Goal: Information Seeking & Learning: Learn about a topic

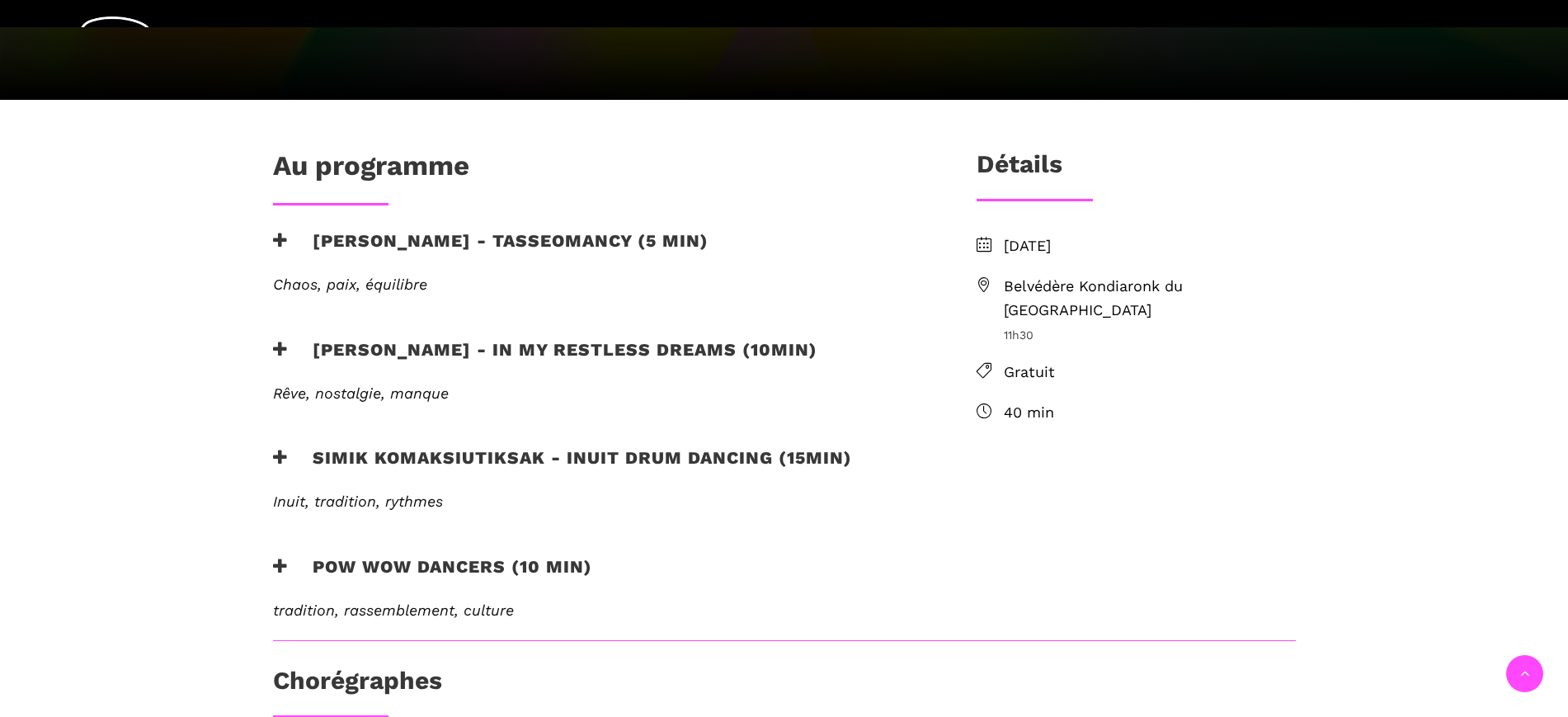
scroll to position [412, 0]
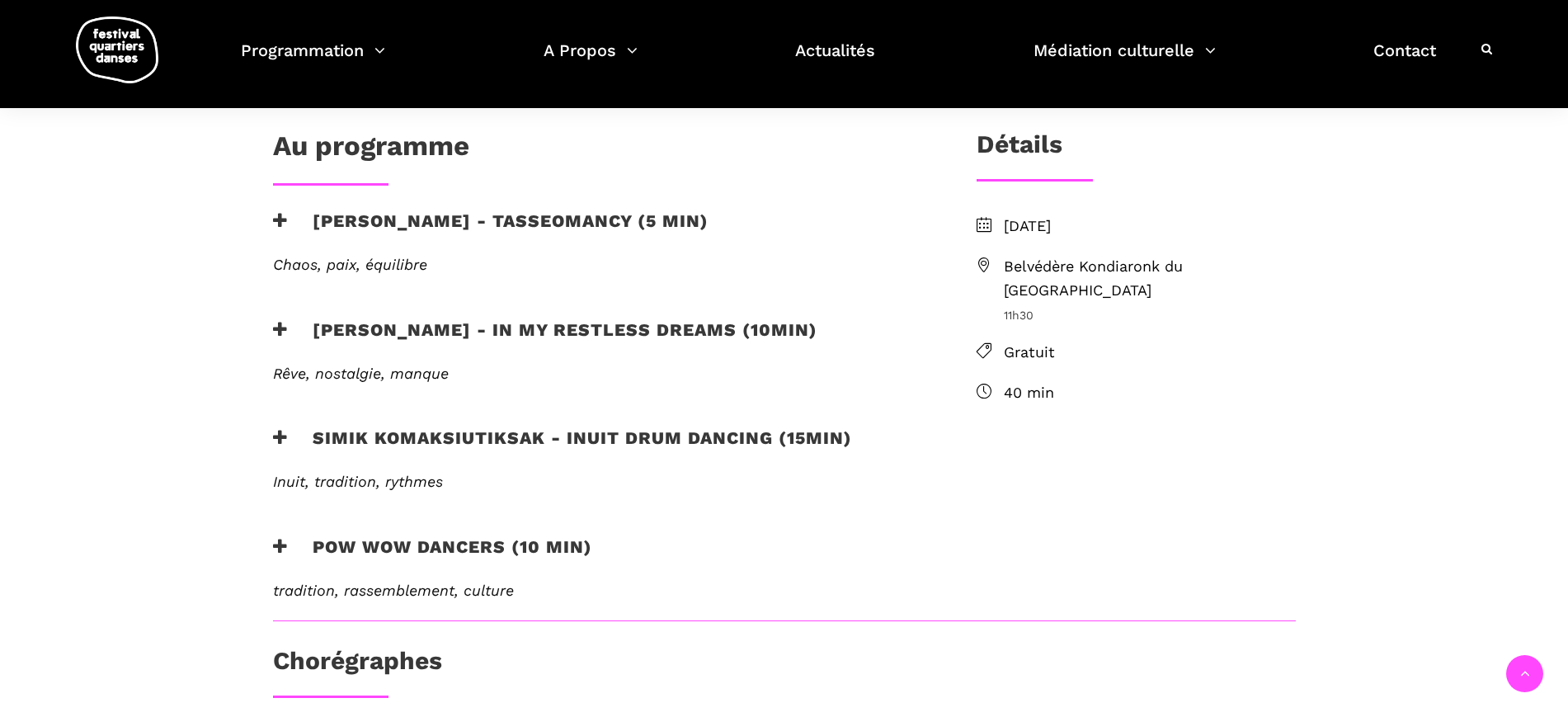
click at [433, 540] on h3 "Pow Wow Dancers (10 min)" at bounding box center [433, 557] width 319 height 42
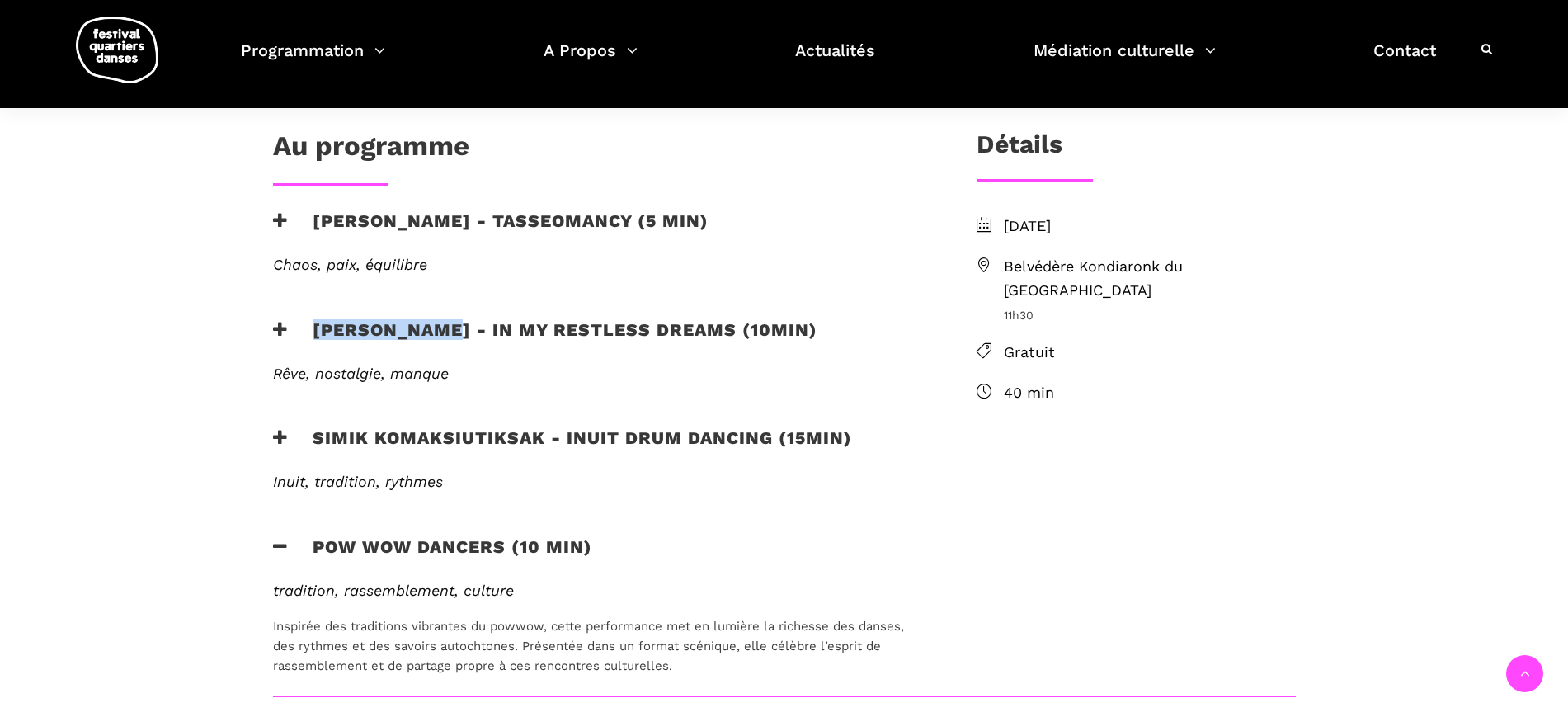
drag, startPoint x: 334, startPoint y: 325, endPoint x: 451, endPoint y: 328, distance: 117.0
click at [451, 328] on h3 "[PERSON_NAME] - In my restless dreams (10min)" at bounding box center [546, 339] width 545 height 42
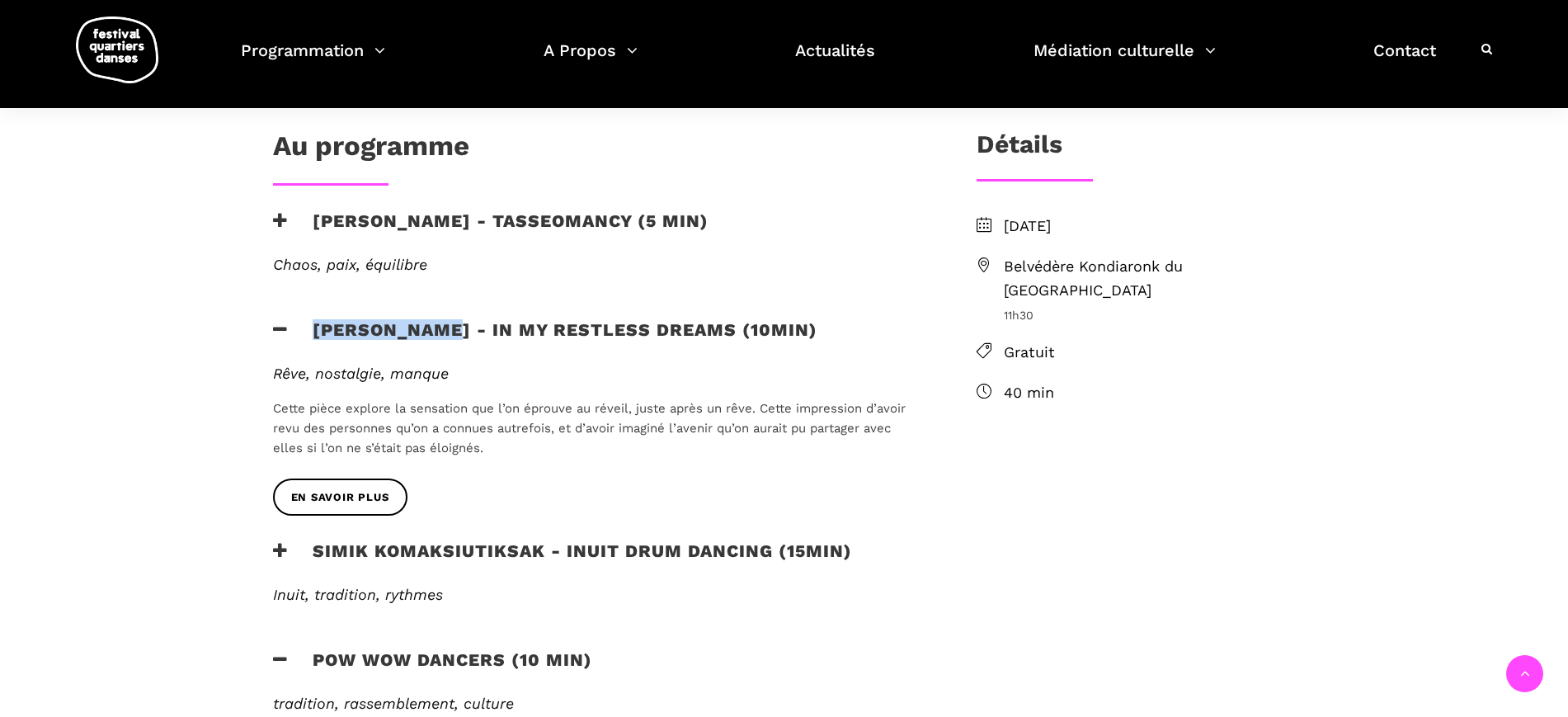
copy h3 "[PERSON_NAME]"
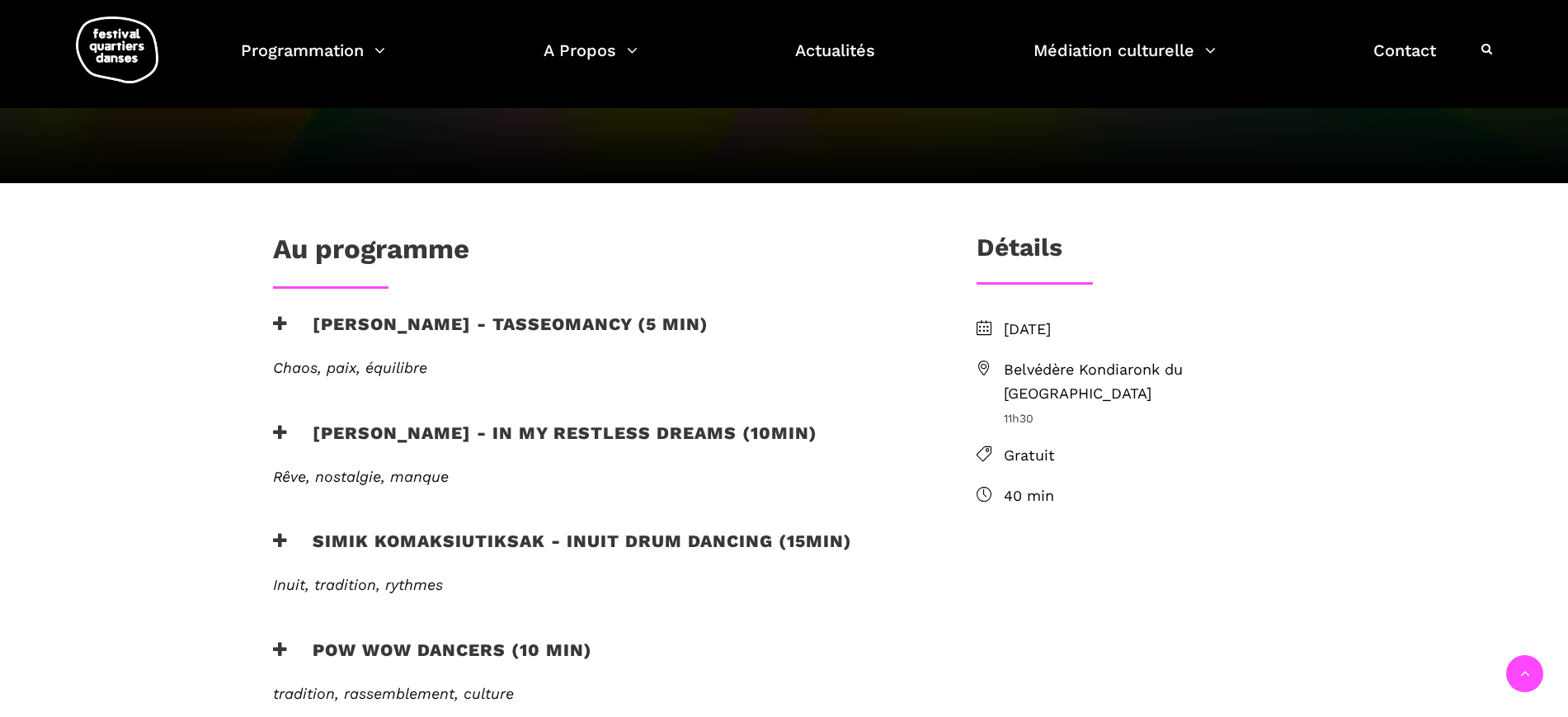
scroll to position [412, 0]
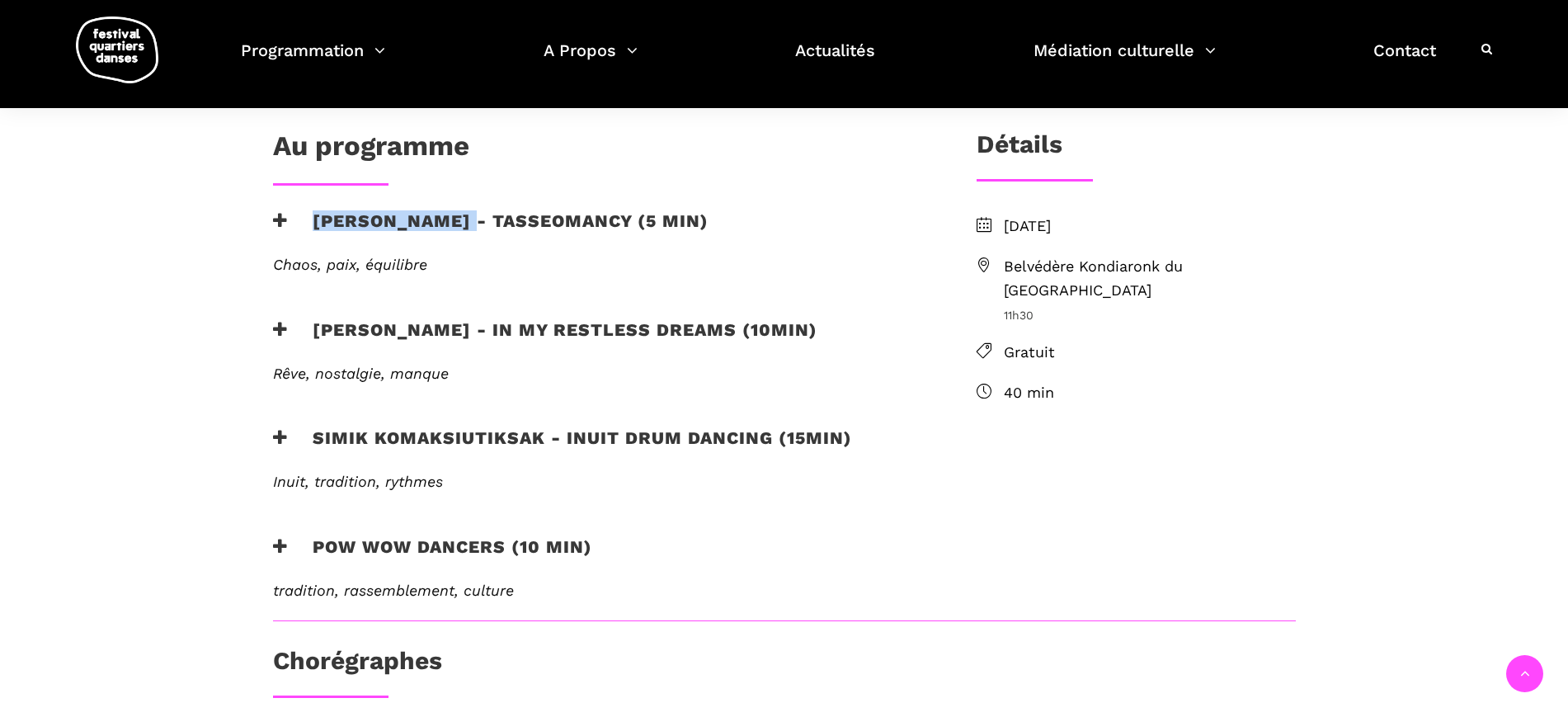
drag, startPoint x: 311, startPoint y: 221, endPoint x: 479, endPoint y: 229, distance: 168.2
click at [479, 229] on h3 "[PERSON_NAME] - Tasseomancy (5 min)" at bounding box center [490, 231] width 435 height 42
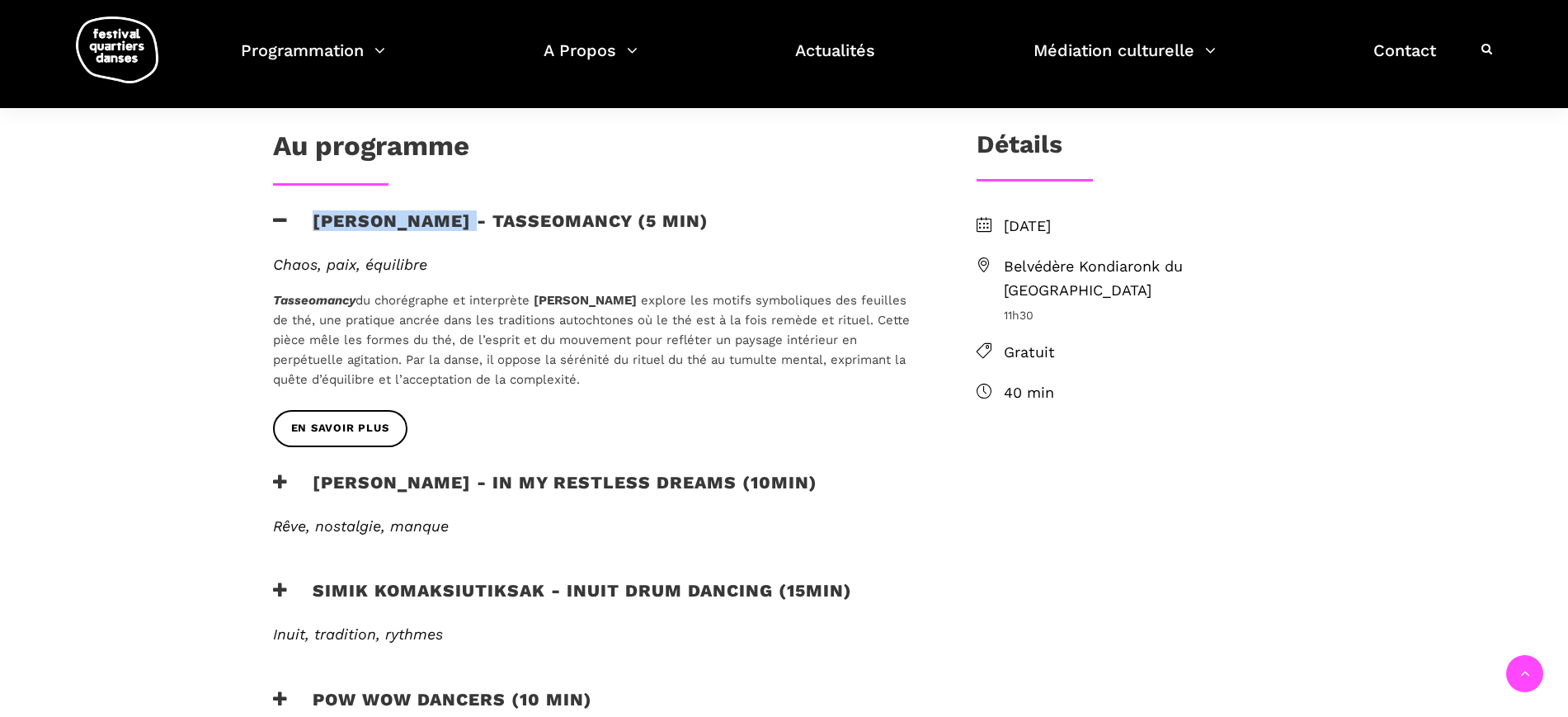
copy h3 "[PERSON_NAME]"
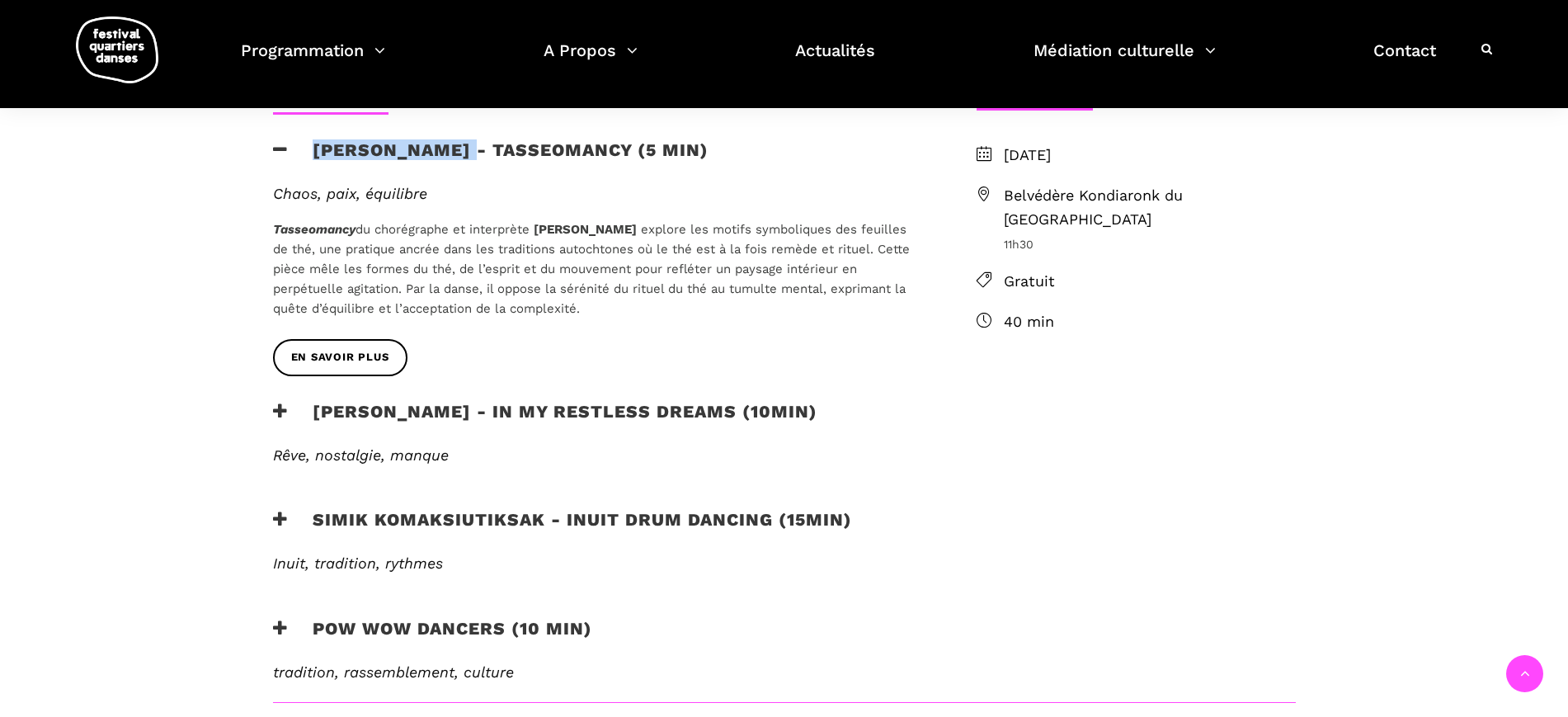
scroll to position [516, 0]
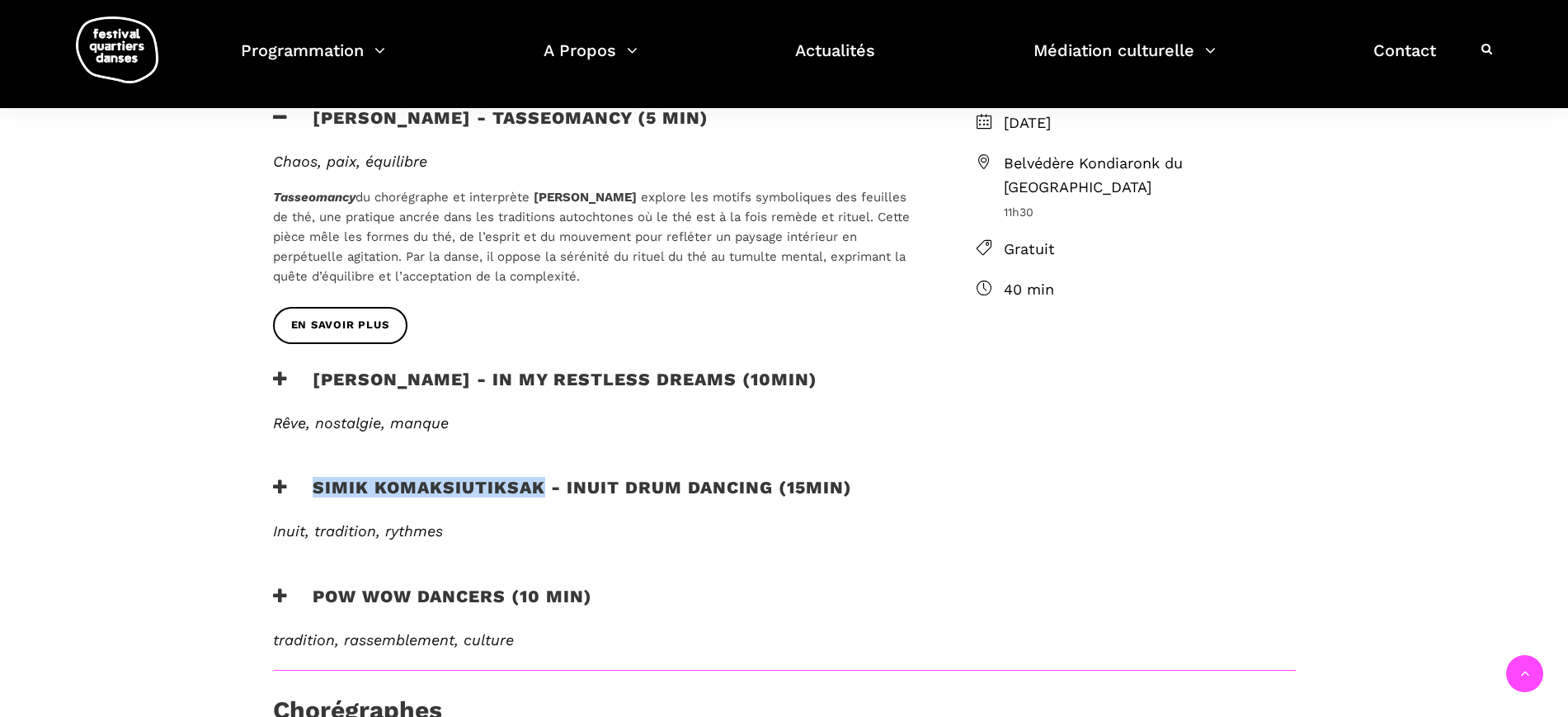
drag, startPoint x: 314, startPoint y: 484, endPoint x: 537, endPoint y: 487, distance: 223.0
click at [537, 487] on h3 "Simik Komaksiutiksak - Inuit Drum Dancing (15min)" at bounding box center [563, 497] width 580 height 42
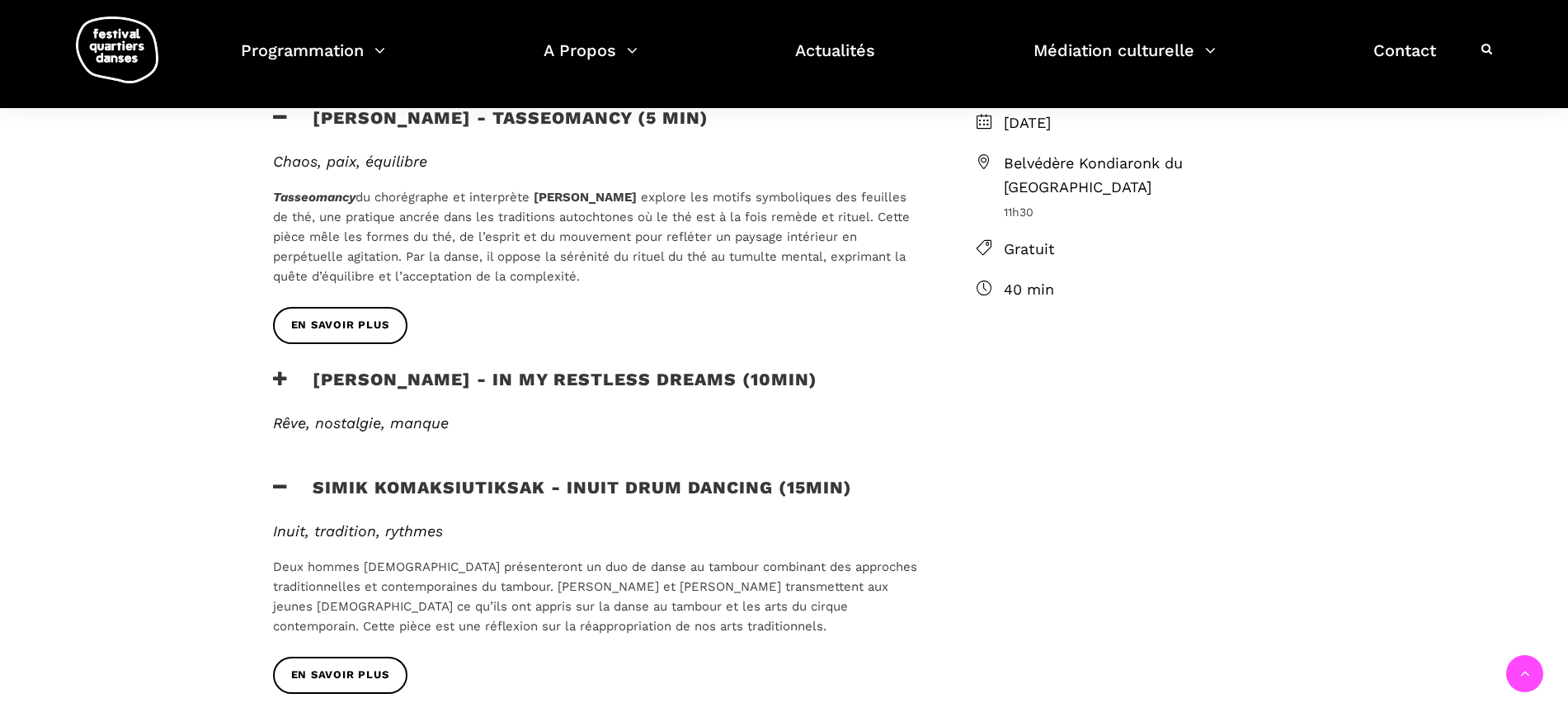
click at [195, 503] on div "Au programme Marshall Diabo - Tasseomancy (5 min) Chaos, paix, équilibre Tasseo…" at bounding box center [784, 639] width 1568 height 1325
drag, startPoint x: 267, startPoint y: 479, endPoint x: 324, endPoint y: 522, distance: 71.4
click at [268, 479] on div "Simik Komaksiutiksak - Inuit Drum Dancing (15min)" at bounding box center [597, 499] width 683 height 45
click at [285, 483] on icon at bounding box center [281, 487] width 15 height 17
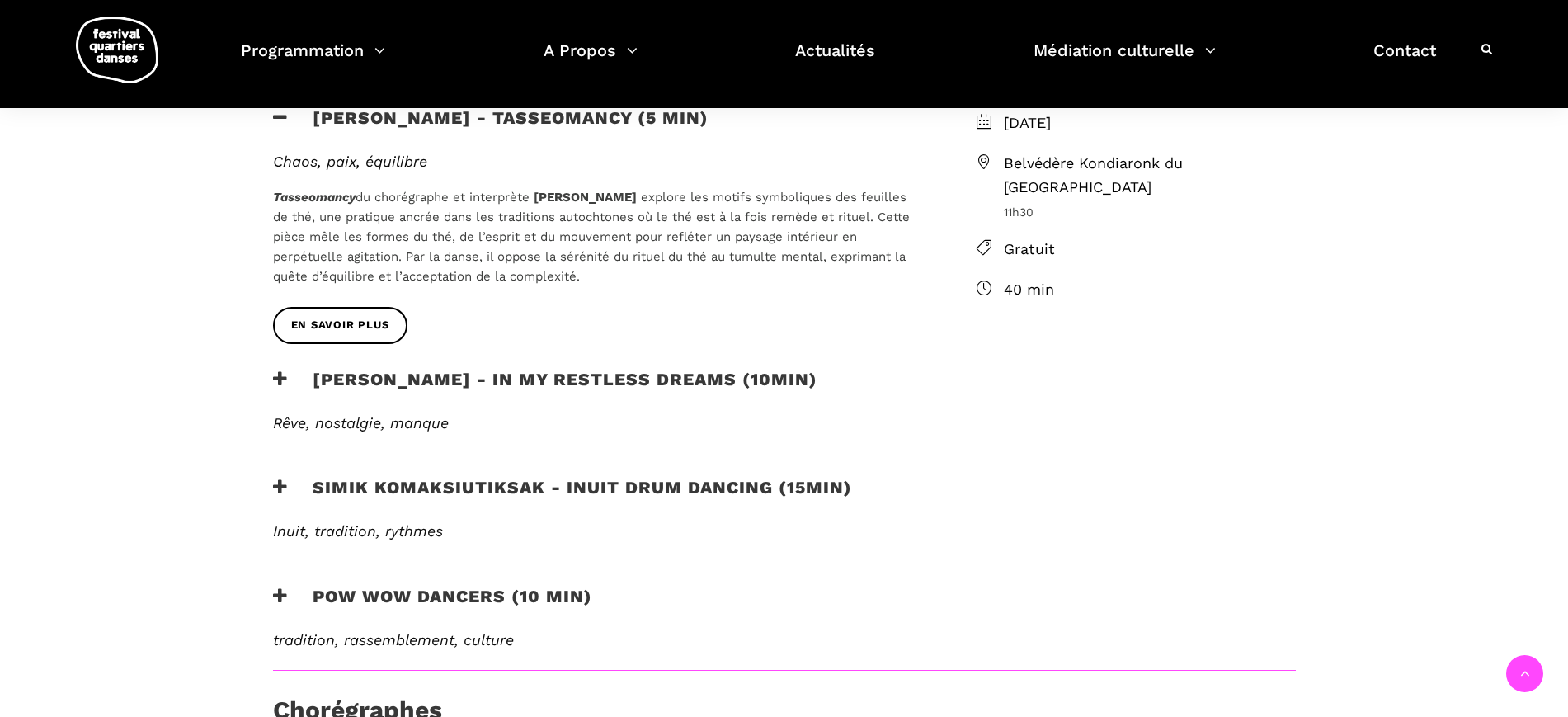
click at [283, 588] on icon at bounding box center [281, 596] width 15 height 17
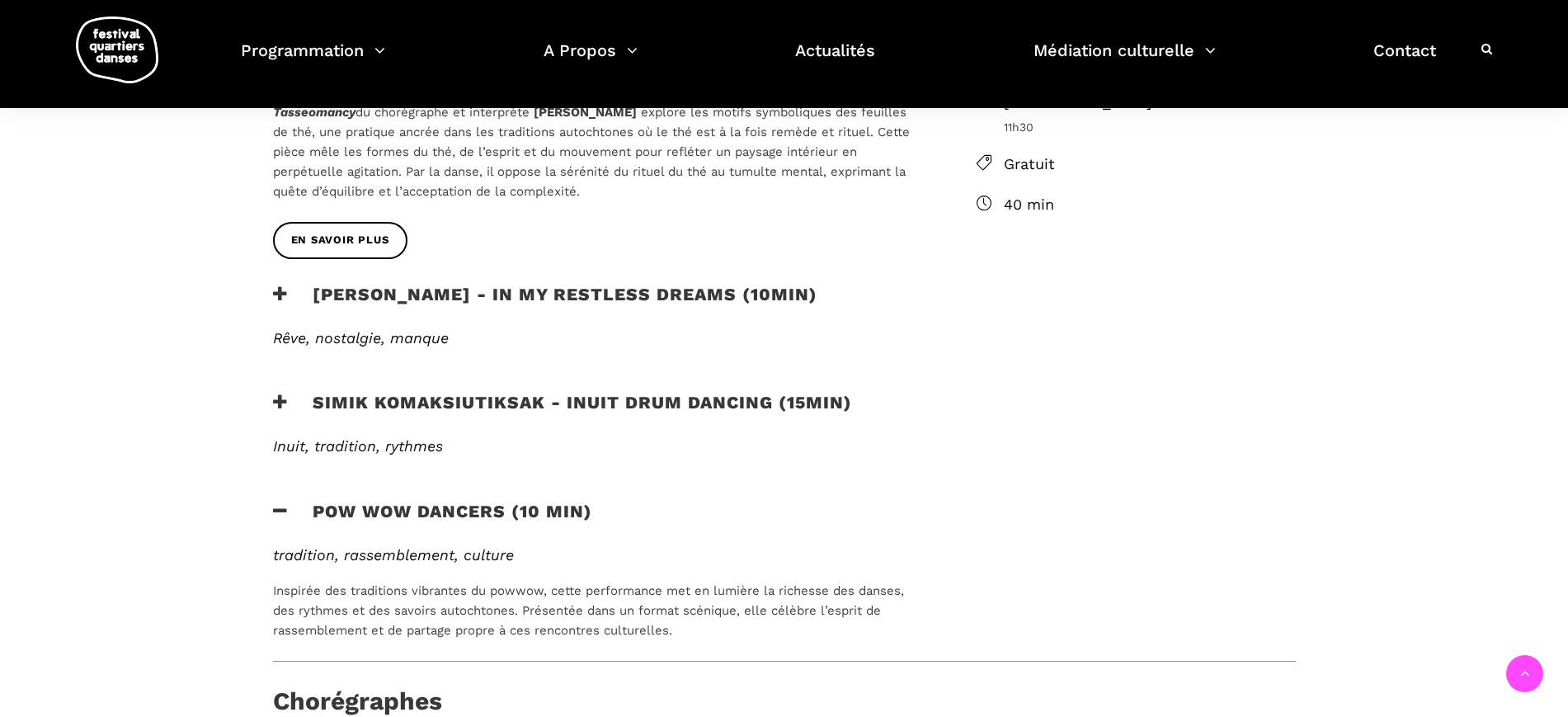
scroll to position [722, 0]
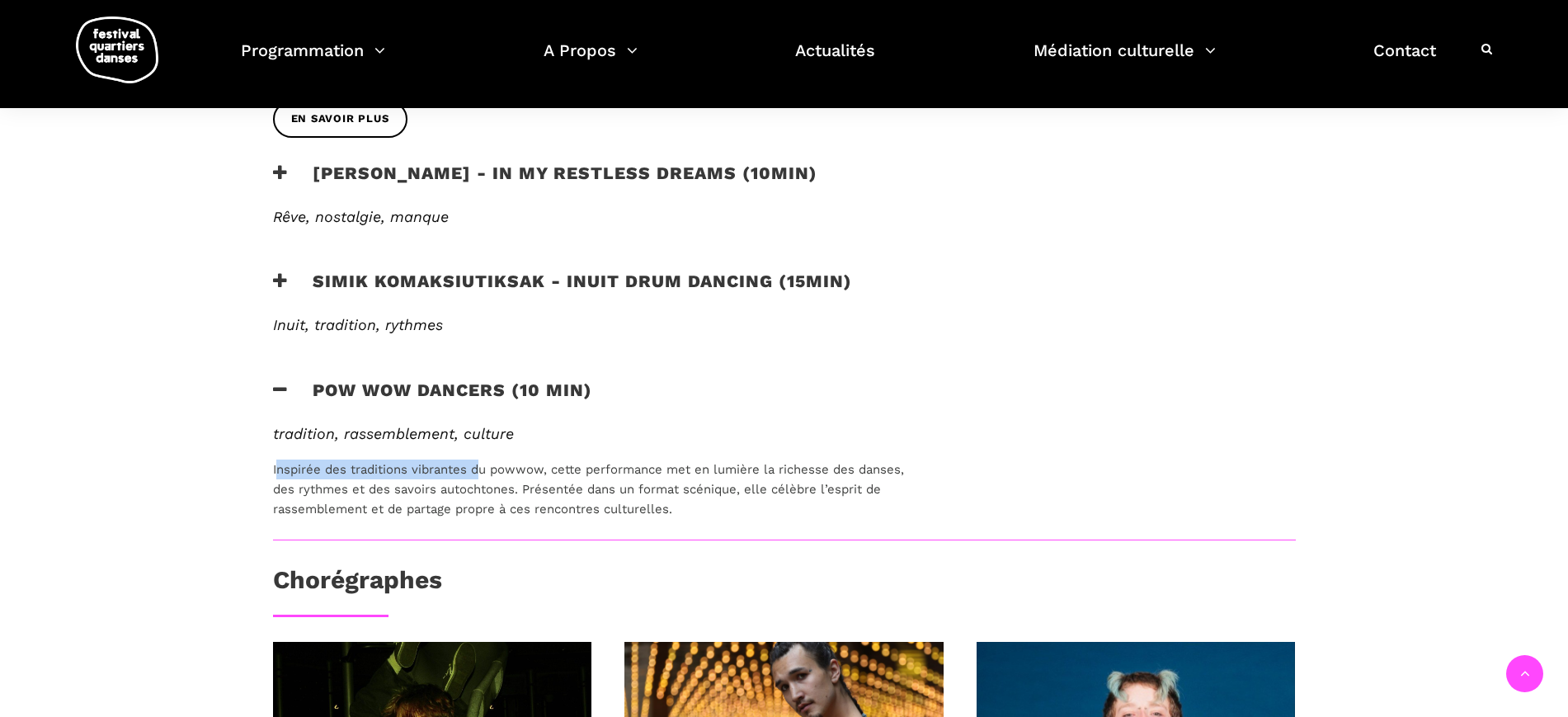
drag, startPoint x: 275, startPoint y: 465, endPoint x: 480, endPoint y: 459, distance: 205.1
click at [480, 460] on p "Inspirée des traditions vibrantes du powwow, cette performance met en lumière l…" at bounding box center [598, 490] width 650 height 59
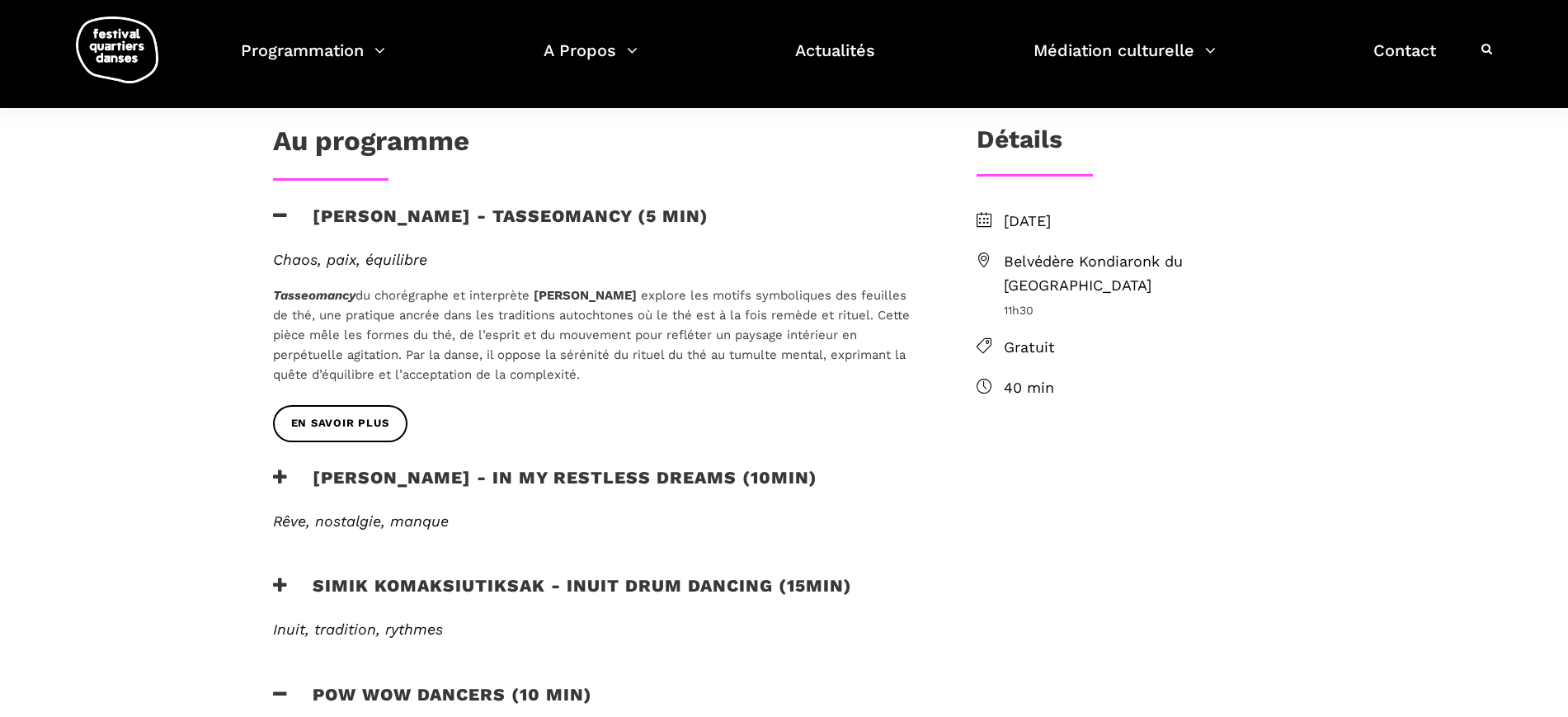
scroll to position [206, 0]
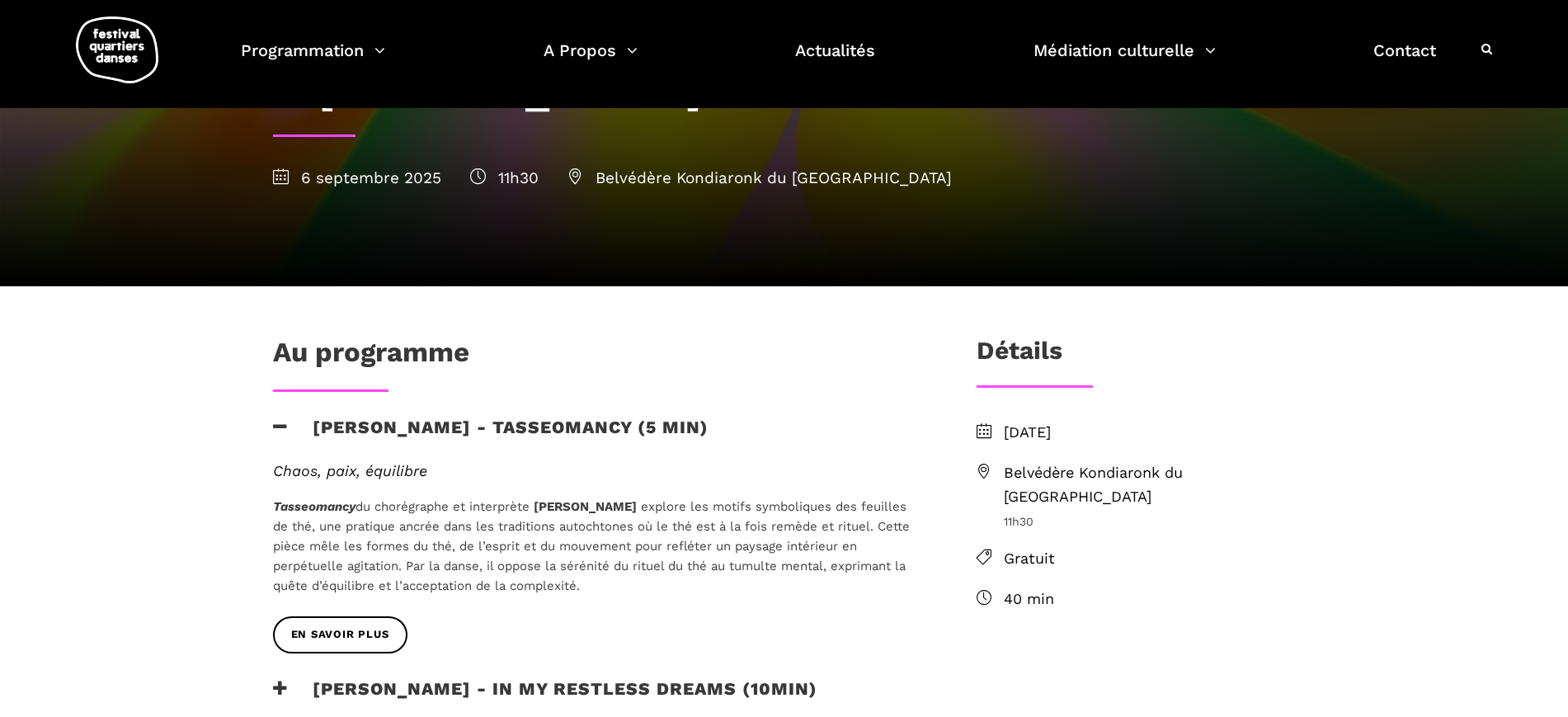
click at [594, 423] on h3 "[PERSON_NAME] - Tasseomancy (5 min)" at bounding box center [490, 437] width 435 height 42
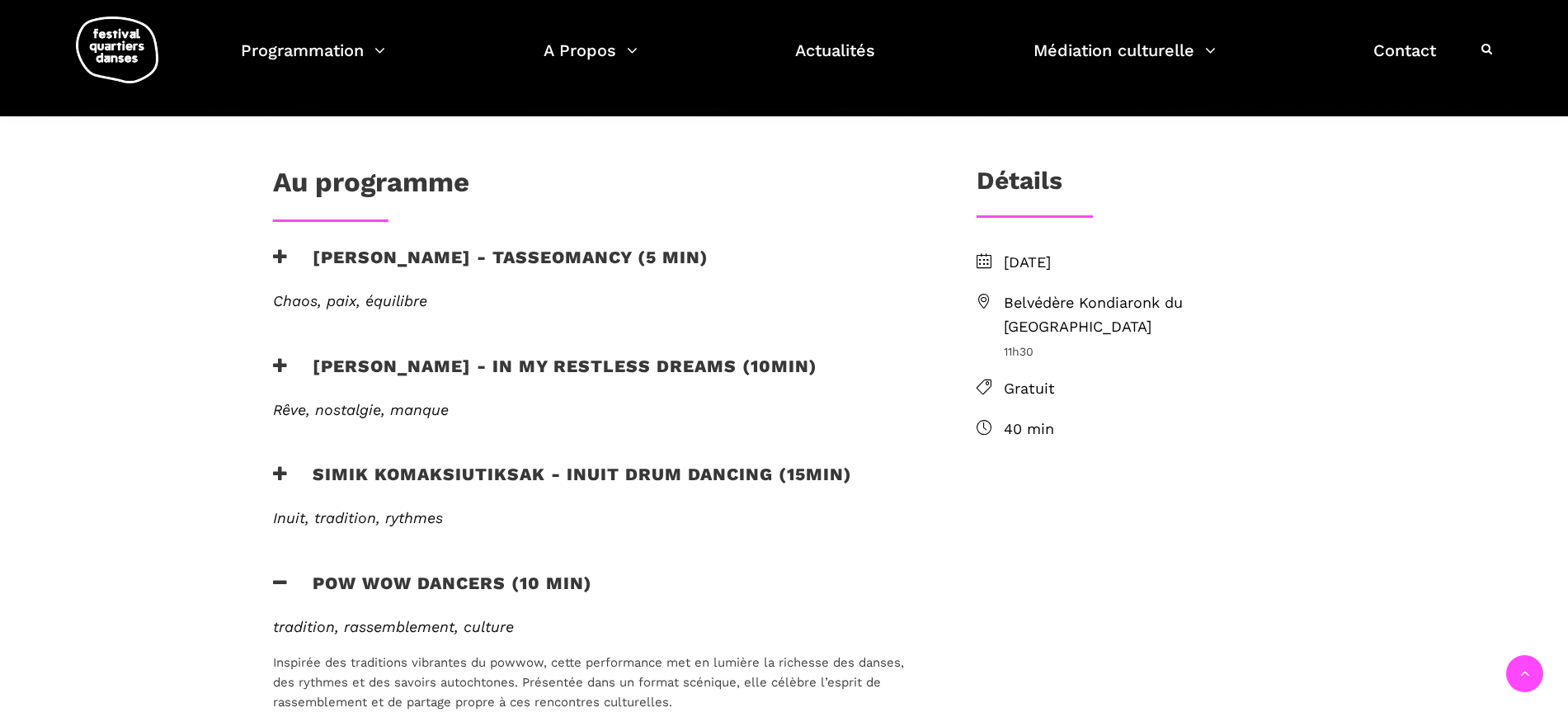
scroll to position [412, 0]
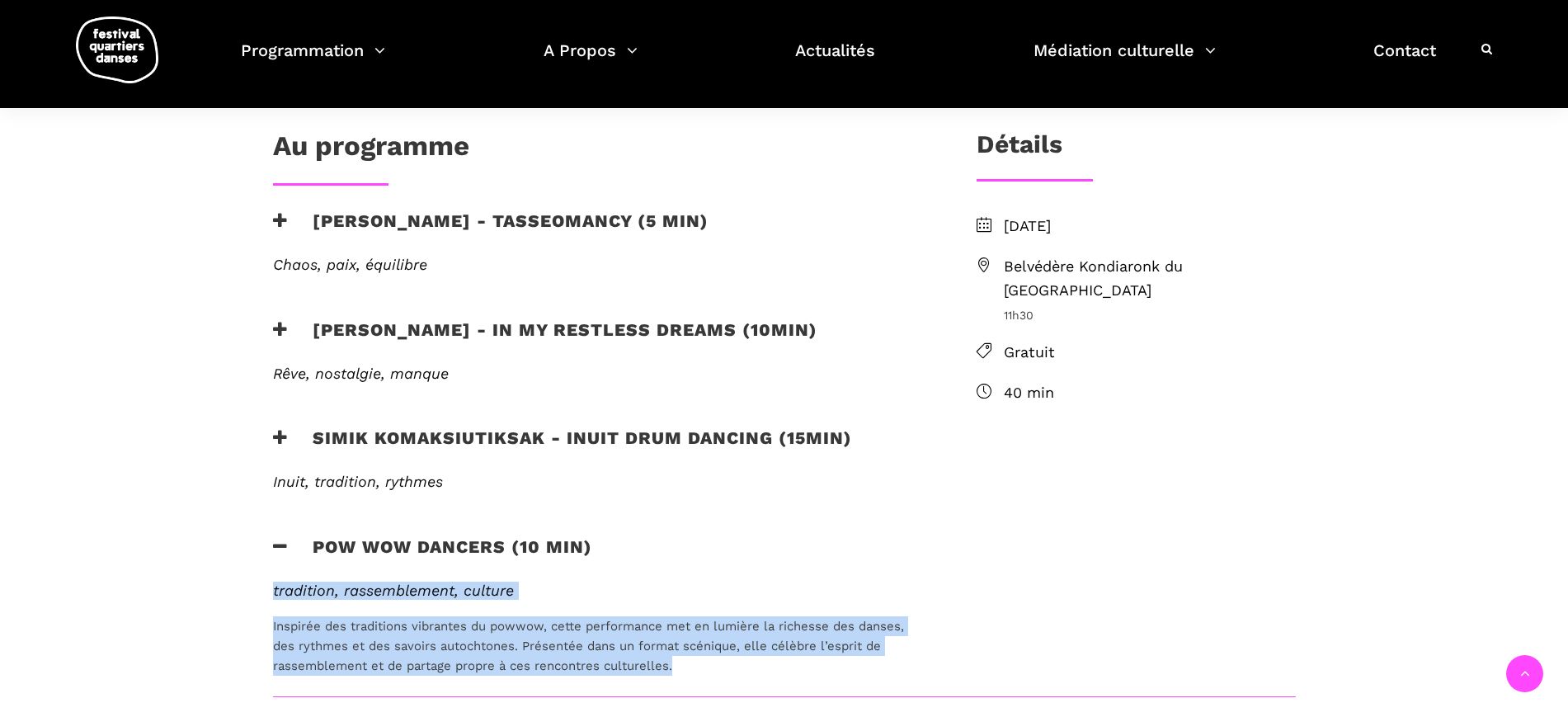
drag, startPoint x: 698, startPoint y: 668, endPoint x: 264, endPoint y: 586, distance: 441.7
click at [265, 586] on div "tradition, rassemblement, culture Inspirée des traditions vibrantes du powwow, …" at bounding box center [597, 638] width 683 height 115
copy div "tradition, rassemblement, culture Inspirée des traditions vibrantes du powwow, …"
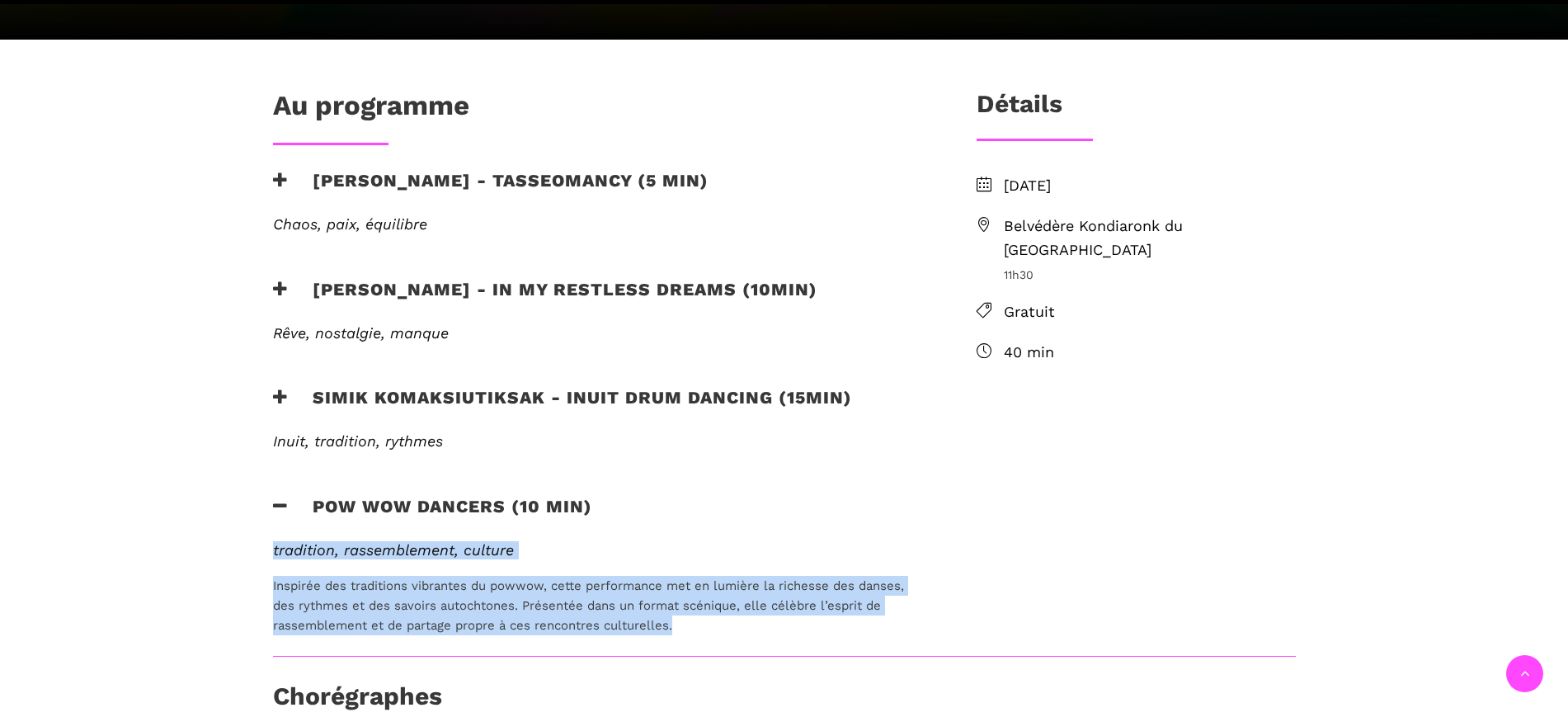
scroll to position [516, 0]
